Goal: Use online tool/utility: Use online tool/utility

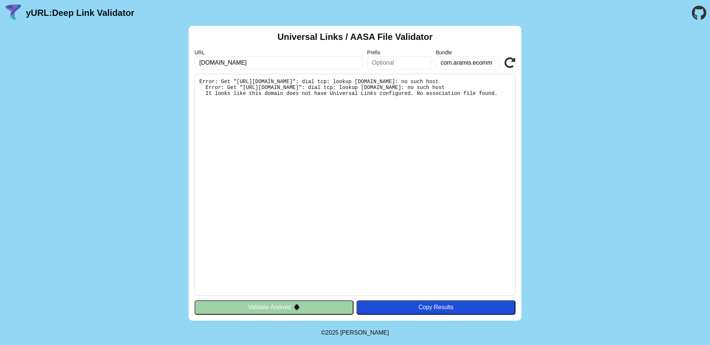
type input "[DOMAIN_NAME]"
click at [460, 257] on pre "Error: Get "[URL][DOMAIN_NAME]": dial tcp: lookup [DOMAIN_NAME]: no such host E…" at bounding box center [354, 185] width 321 height 222
click at [512, 57] on div "URL [DOMAIN_NAME] Prefix Bundle com.aramis.ecomm Validate" at bounding box center [354, 60] width 321 height 20
click at [509, 61] on icon at bounding box center [509, 62] width 11 height 11
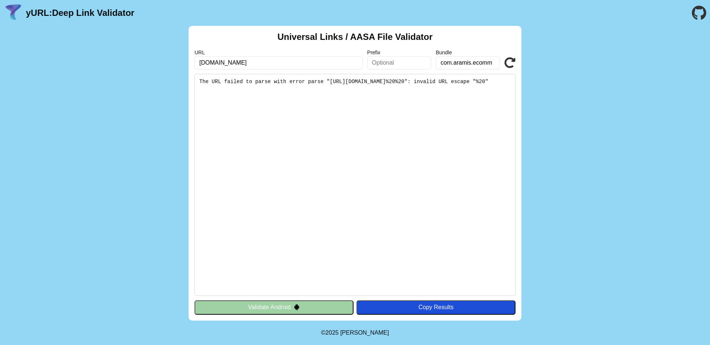
click at [370, 61] on input "text" at bounding box center [399, 62] width 64 height 13
click at [357, 64] on input "[DOMAIN_NAME]" at bounding box center [278, 62] width 168 height 13
type input "[DOMAIN_NAME]"
click at [467, 157] on pre "The URL failed to parse with error parse "[URL][DOMAIN_NAME]%20%20": invalid UR…" at bounding box center [354, 185] width 321 height 222
click at [509, 60] on icon at bounding box center [509, 62] width 11 height 11
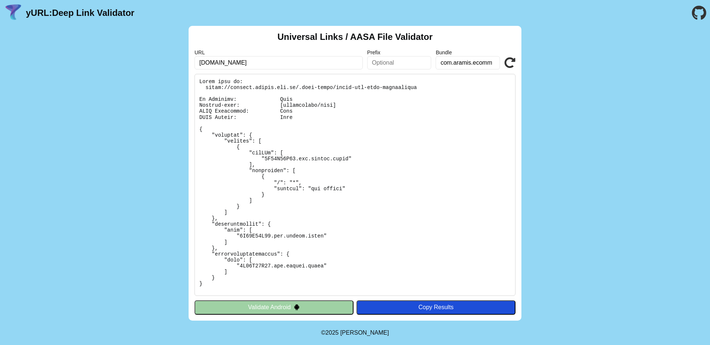
click at [222, 136] on pre at bounding box center [354, 185] width 321 height 222
click at [269, 155] on pre at bounding box center [354, 185] width 321 height 222
click at [269, 169] on pre at bounding box center [354, 185] width 321 height 222
click at [282, 180] on pre at bounding box center [354, 185] width 321 height 222
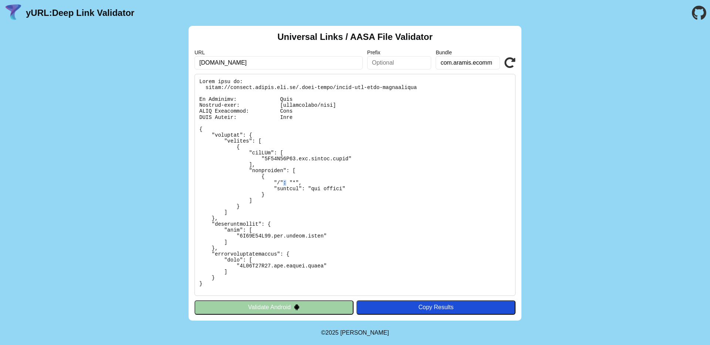
click at [282, 180] on pre at bounding box center [354, 185] width 321 height 222
click at [287, 185] on pre at bounding box center [354, 185] width 321 height 222
click at [287, 190] on pre at bounding box center [354, 185] width 321 height 222
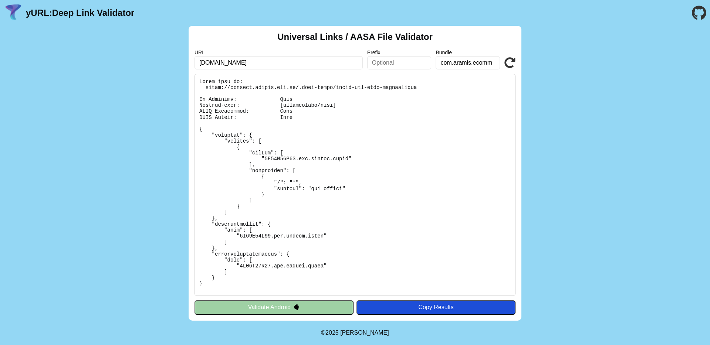
click at [353, 187] on pre at bounding box center [354, 185] width 321 height 222
drag, startPoint x: 353, startPoint y: 187, endPoint x: 248, endPoint y: 187, distance: 105.4
click at [246, 187] on pre at bounding box center [354, 185] width 321 height 222
click at [280, 192] on pre at bounding box center [354, 185] width 321 height 222
drag, startPoint x: 274, startPoint y: 190, endPoint x: 369, endPoint y: 190, distance: 95.8
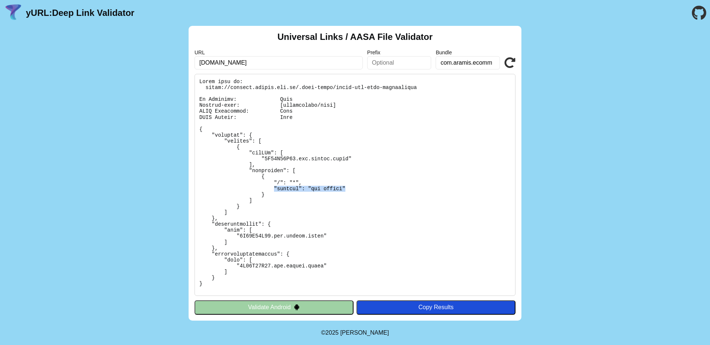
click at [369, 190] on pre at bounding box center [354, 185] width 321 height 222
